Goal: Navigation & Orientation: Understand site structure

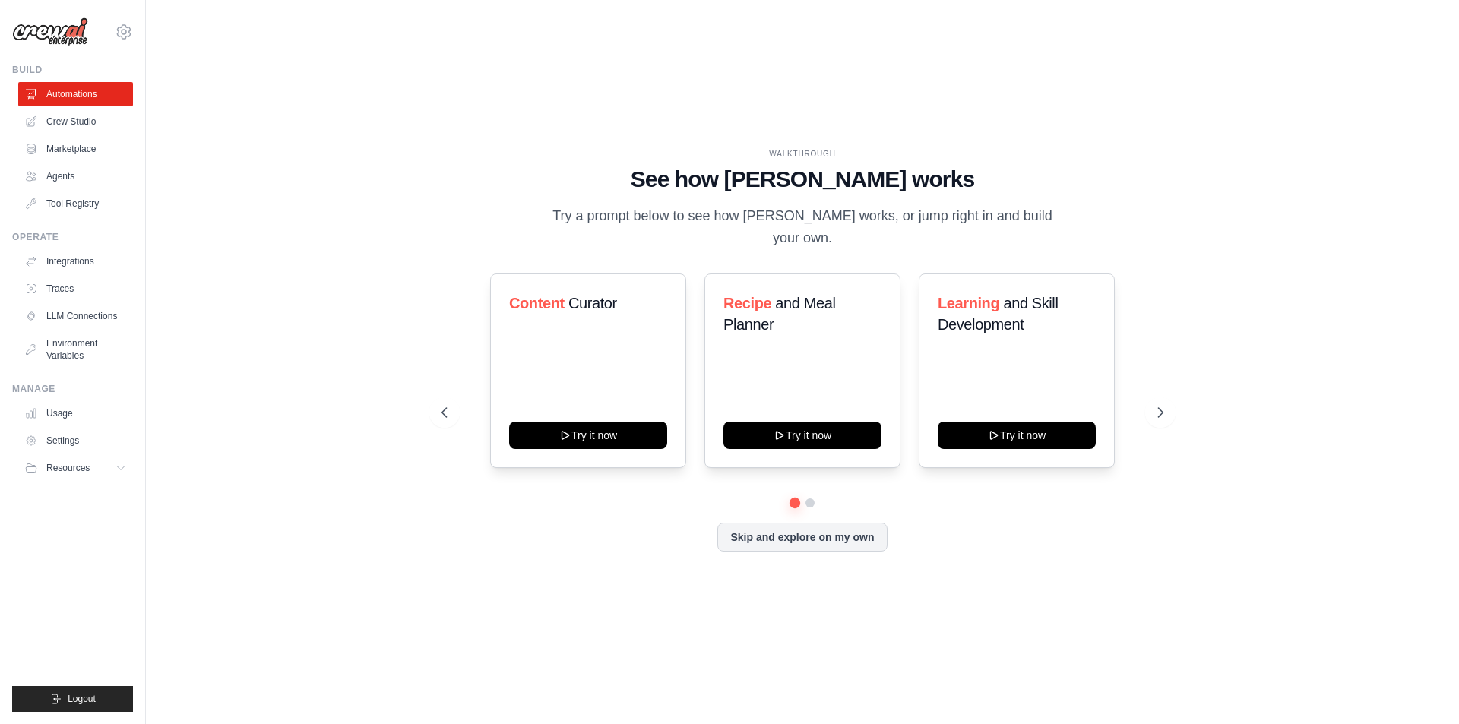
click at [103, 200] on link "Tool Registry" at bounding box center [75, 204] width 115 height 24
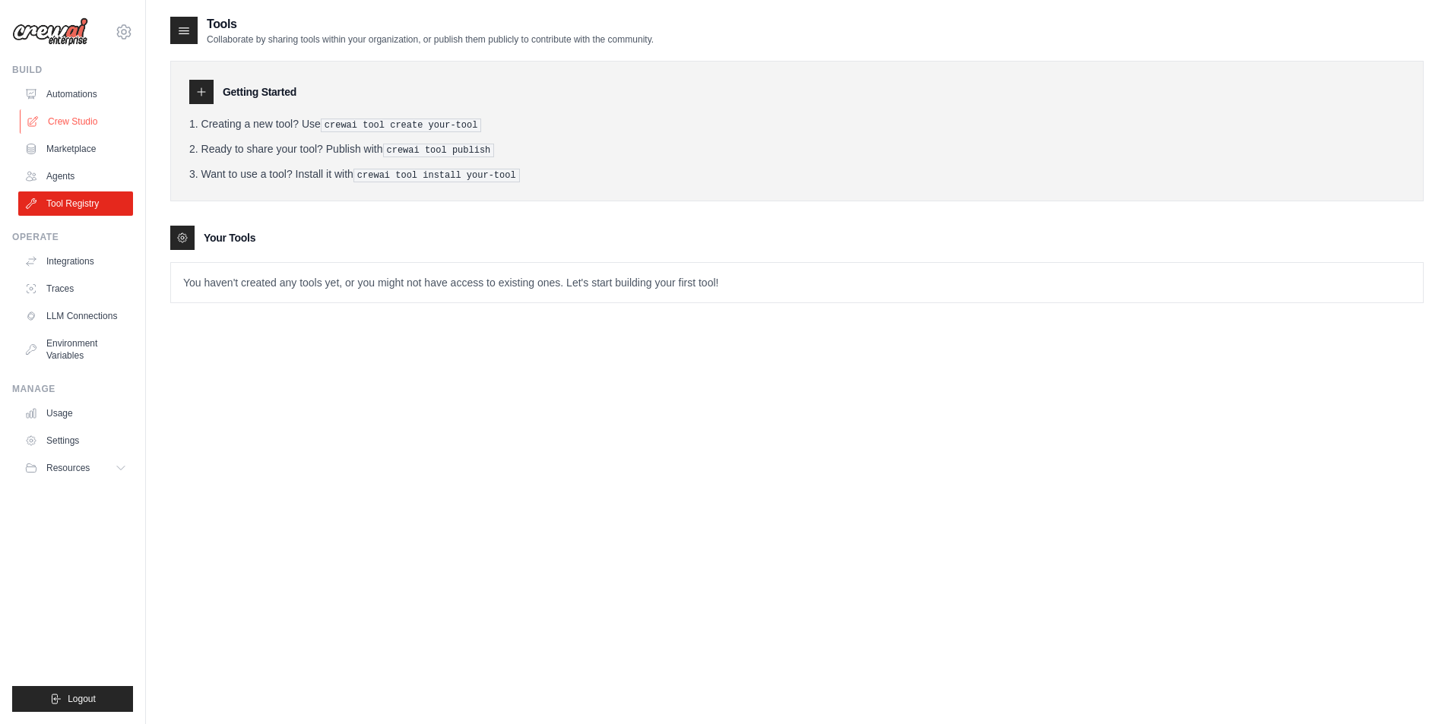
click at [88, 121] on link "Crew Studio" at bounding box center [77, 121] width 115 height 24
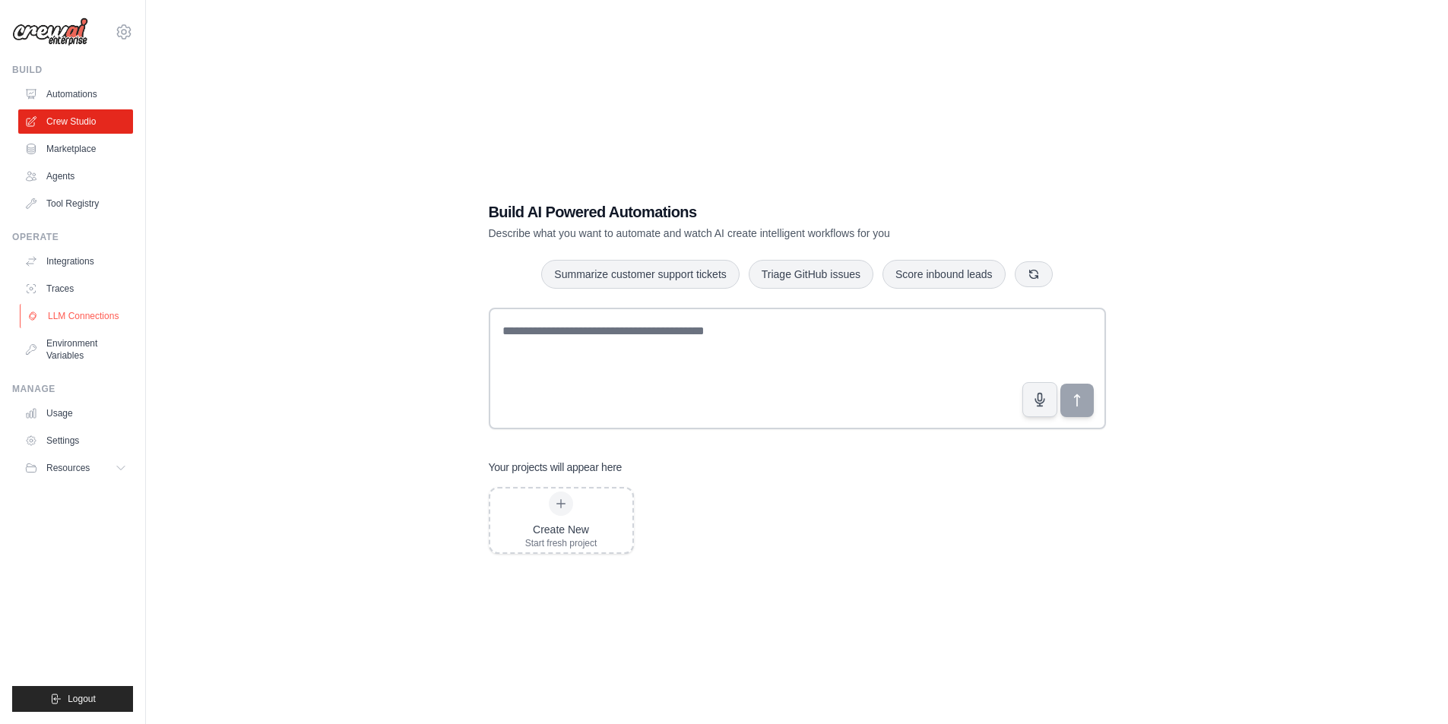
click at [103, 315] on link "LLM Connections" at bounding box center [77, 316] width 115 height 24
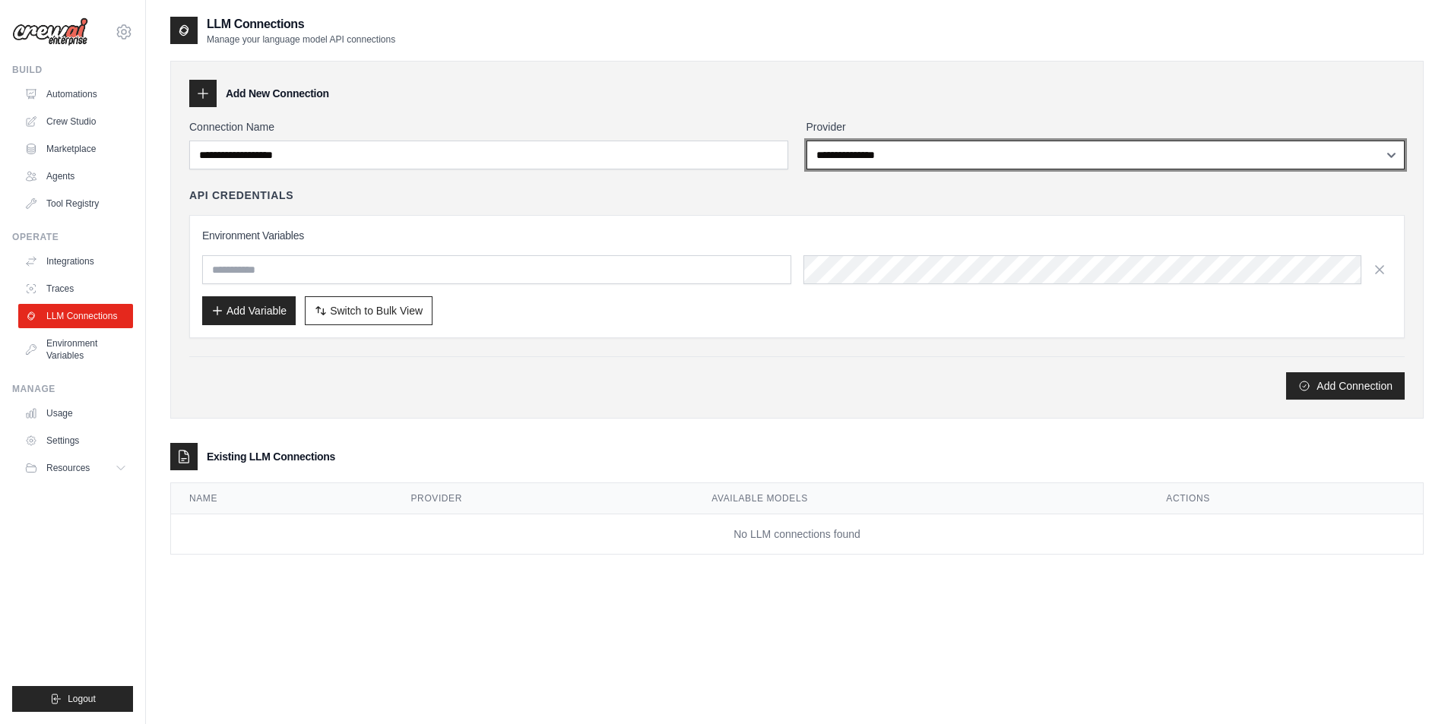
click at [1187, 142] on select "**********" at bounding box center [1105, 155] width 599 height 29
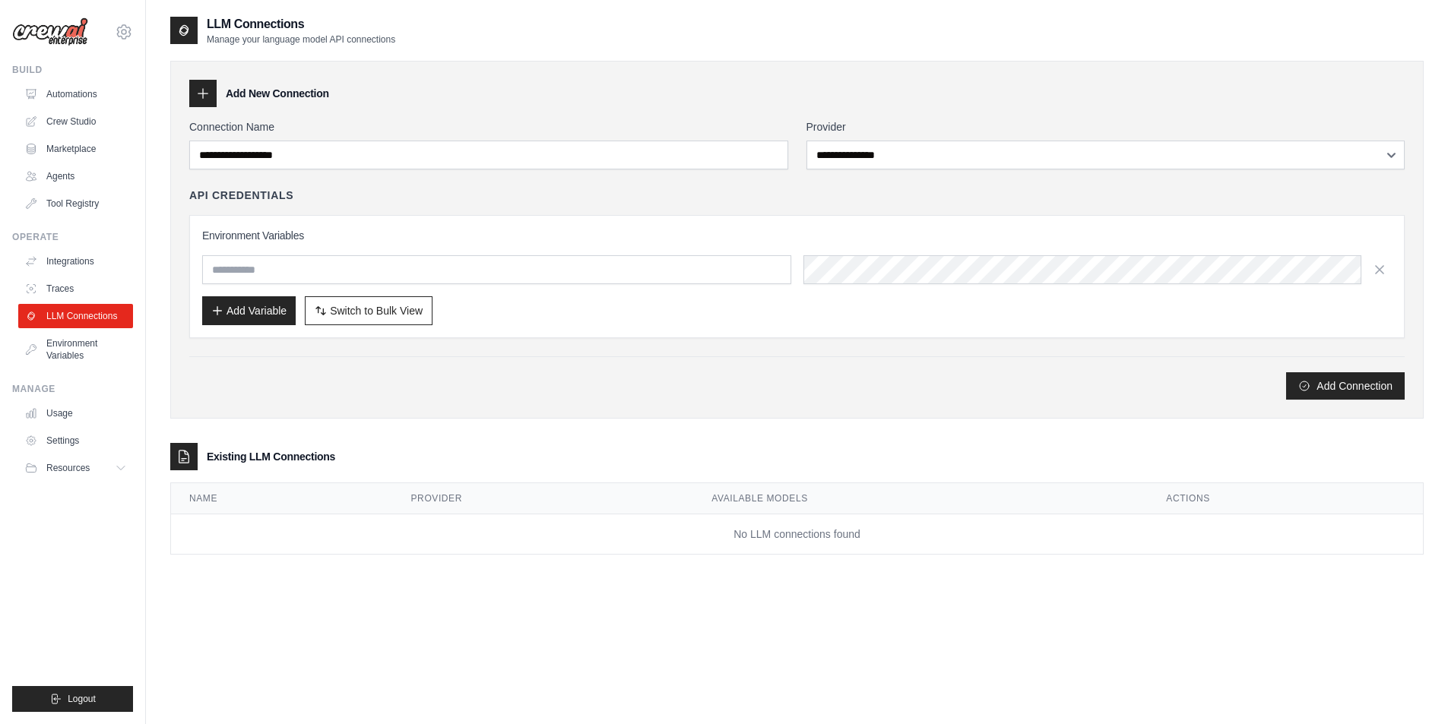
click at [610, 100] on div "Add New Connection" at bounding box center [796, 93] width 1215 height 27
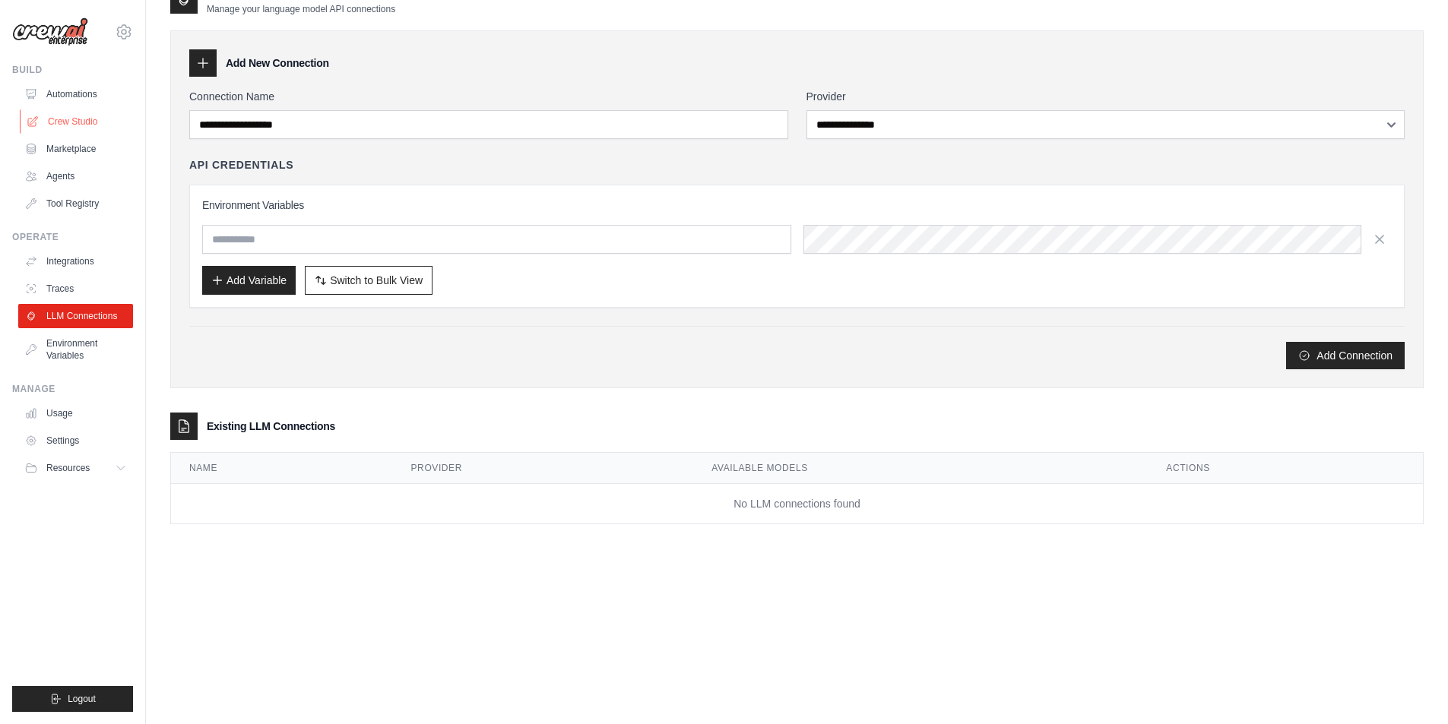
click at [77, 113] on link "Crew Studio" at bounding box center [77, 121] width 115 height 24
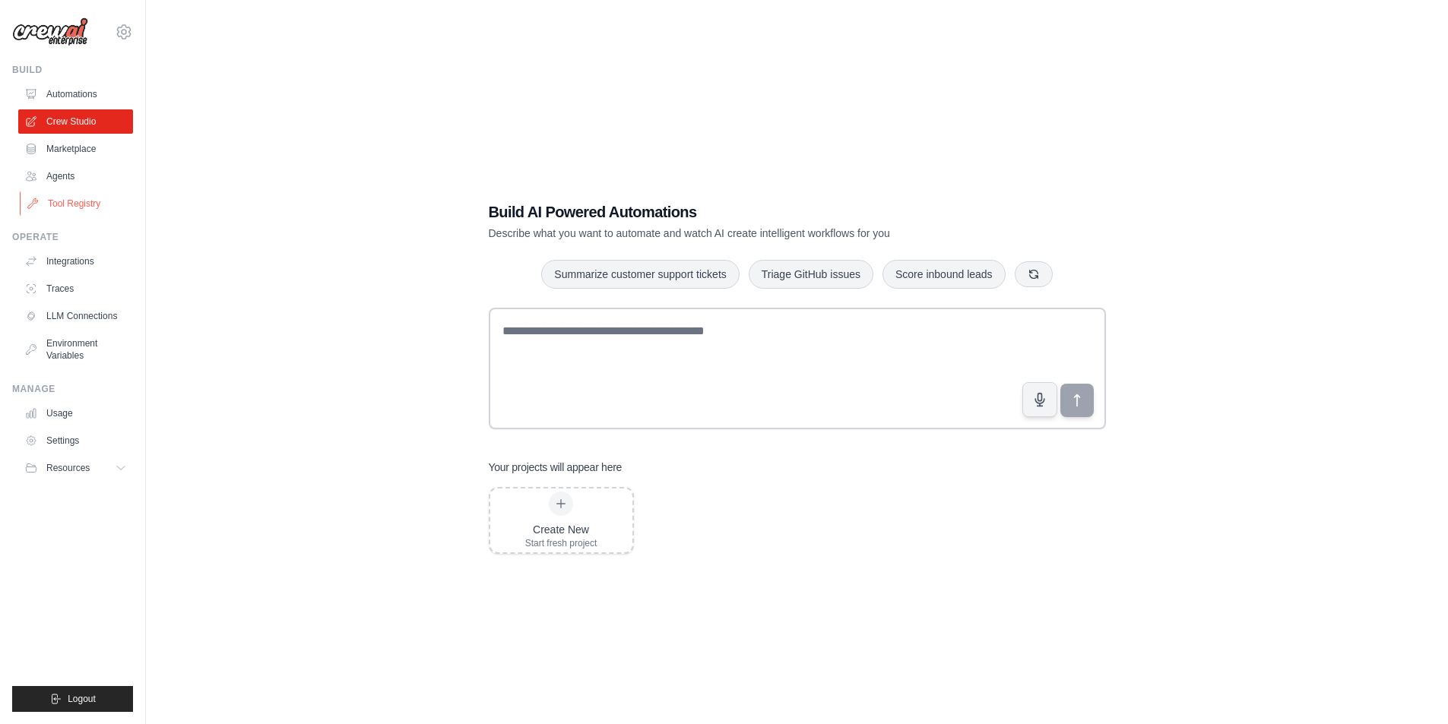
click at [72, 192] on link "Tool Registry" at bounding box center [77, 204] width 115 height 24
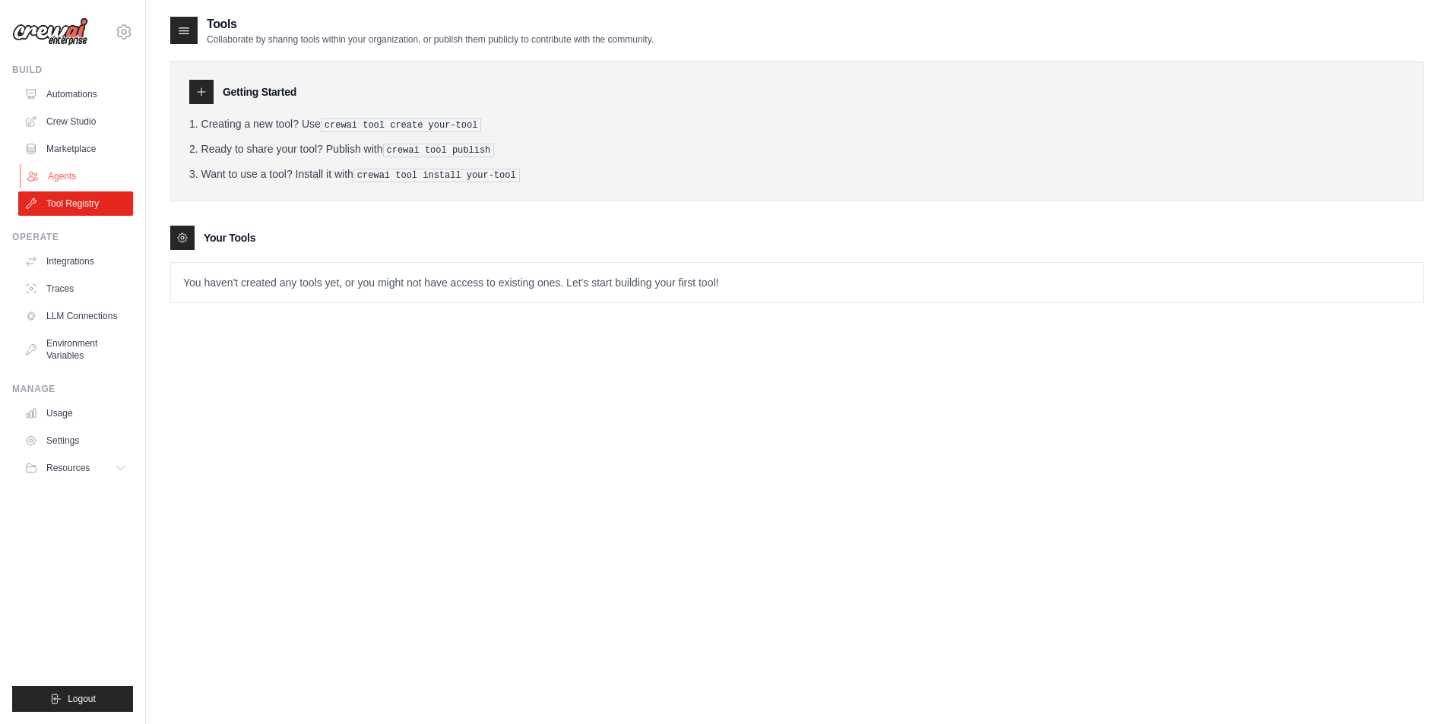
click at [81, 172] on link "Agents" at bounding box center [77, 176] width 115 height 24
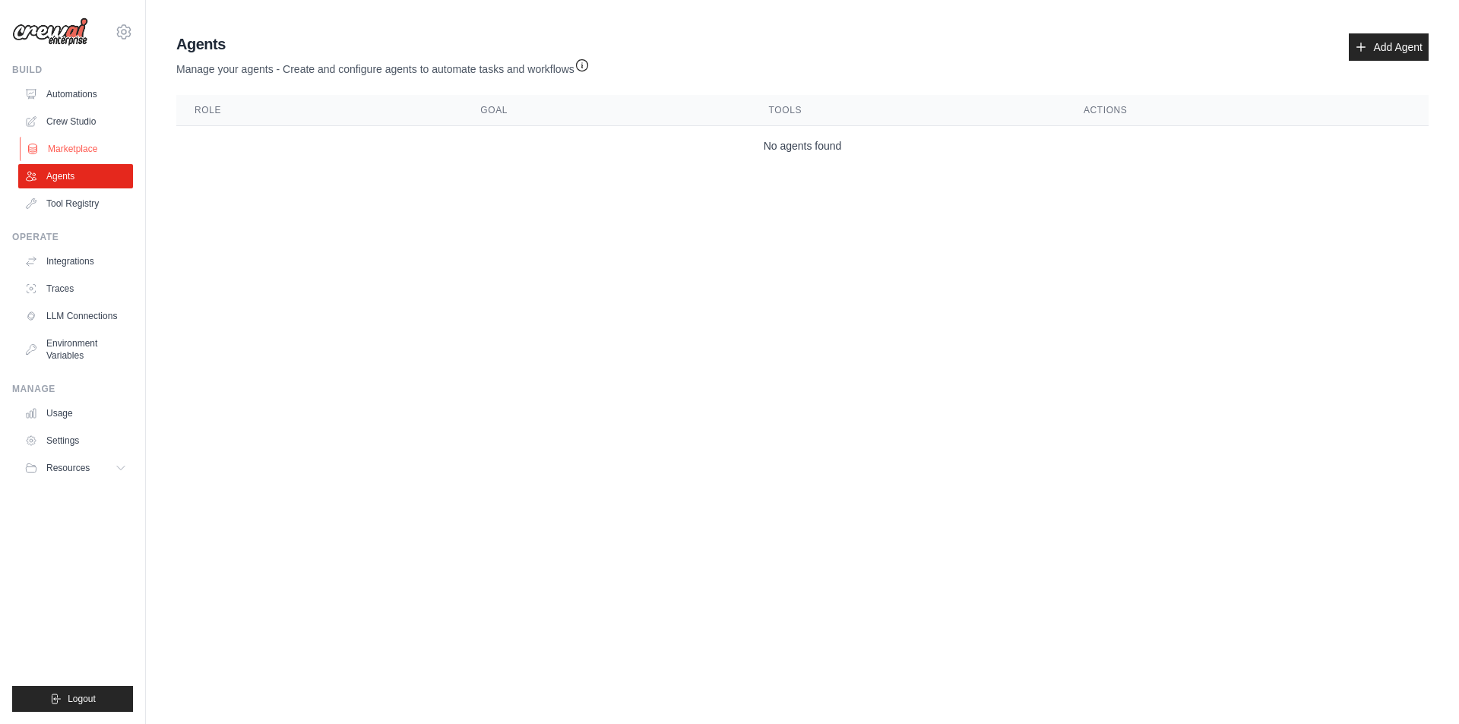
click at [88, 144] on link "Marketplace" at bounding box center [77, 149] width 115 height 24
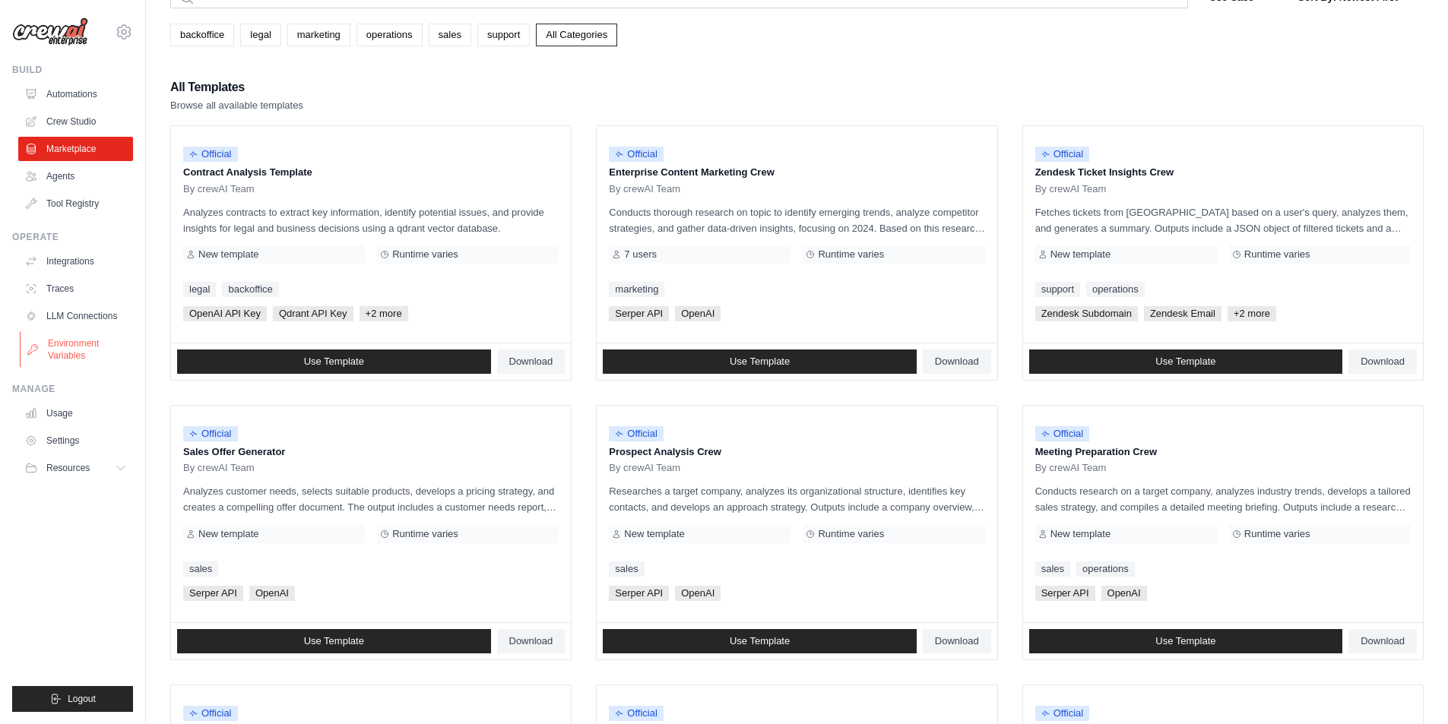
scroll to position [304, 0]
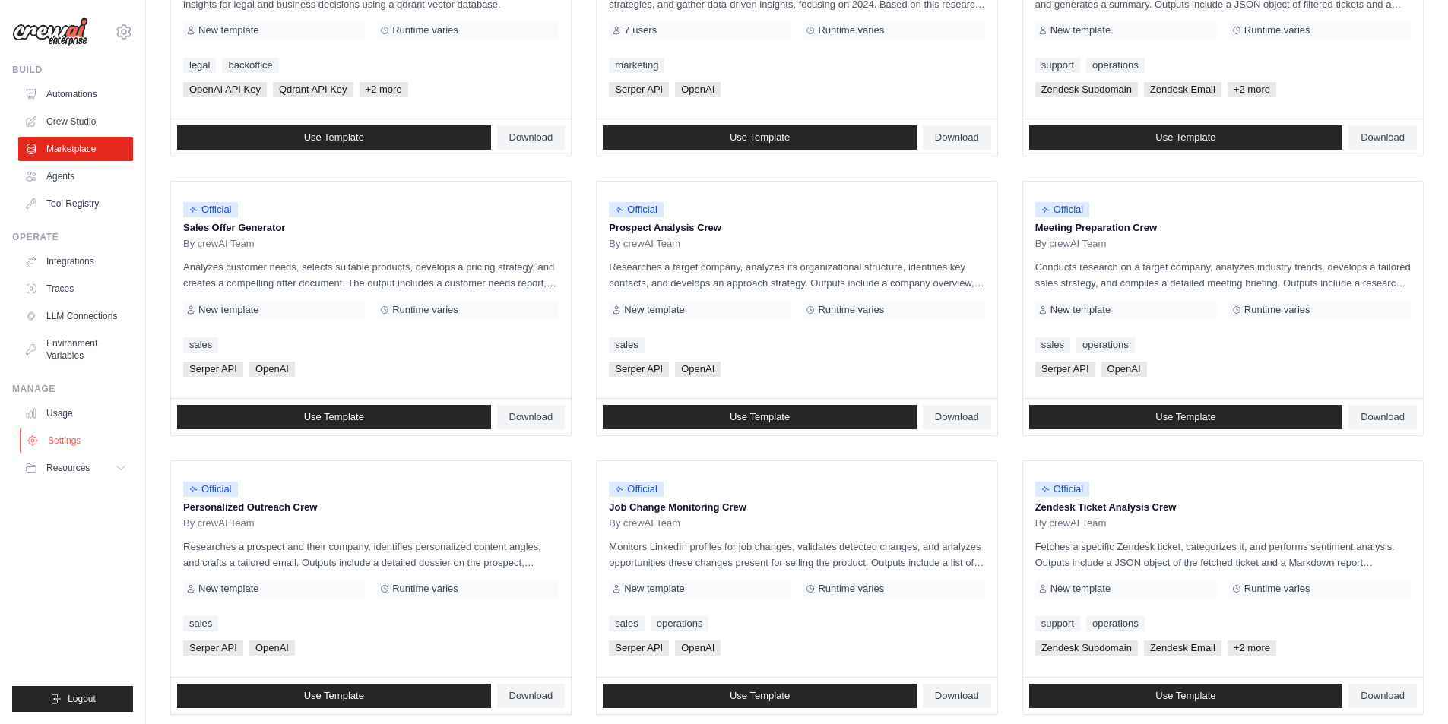
click at [99, 436] on link "Settings" at bounding box center [77, 441] width 115 height 24
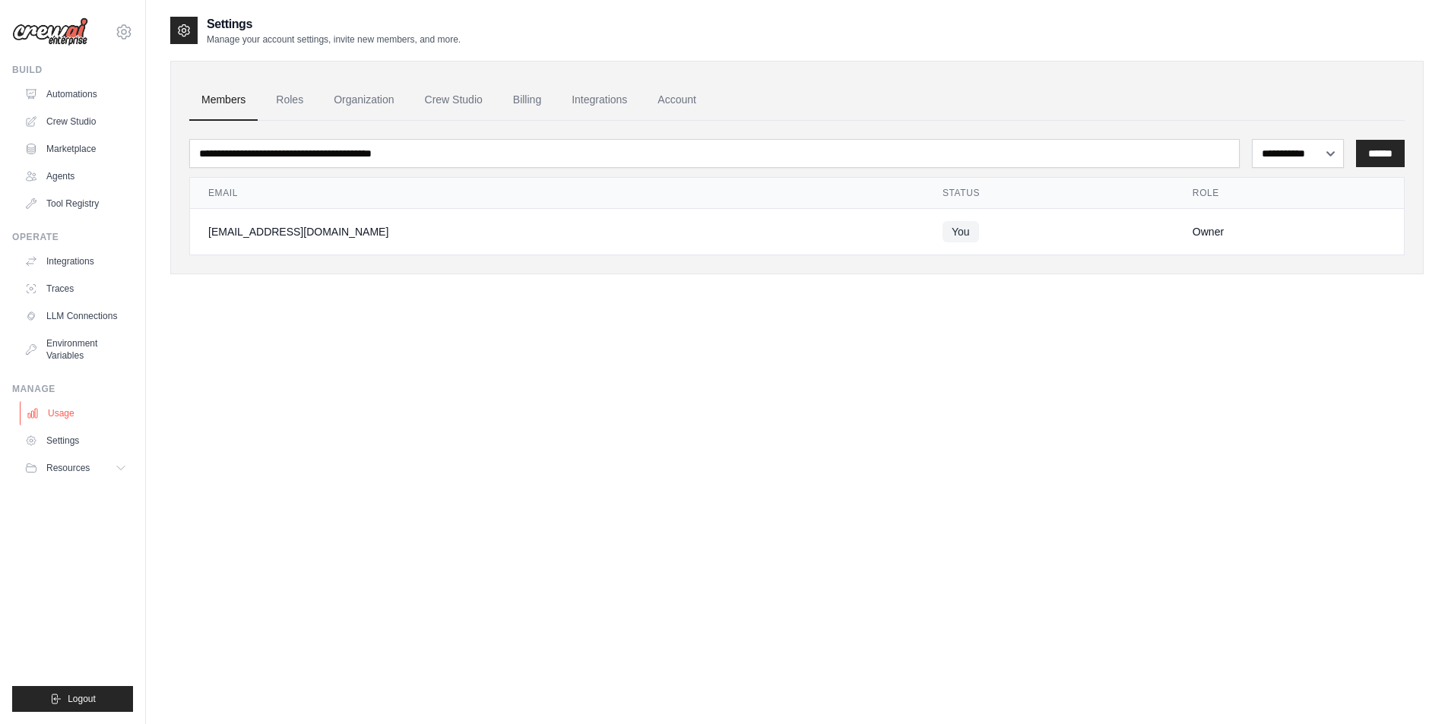
click at [98, 415] on link "Usage" at bounding box center [77, 413] width 115 height 24
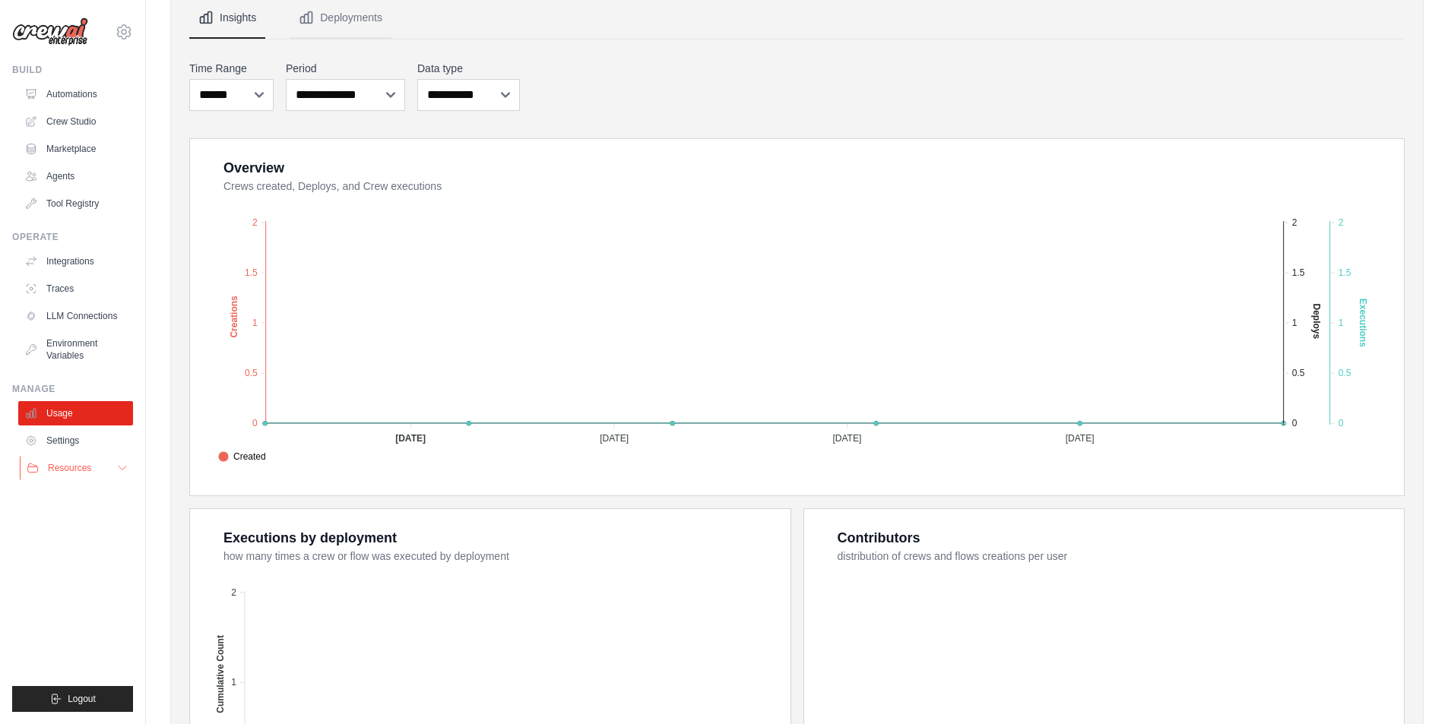
scroll to position [150, 0]
click at [102, 464] on button "Resources" at bounding box center [77, 468] width 115 height 24
